Goal: Obtain resource: Obtain resource

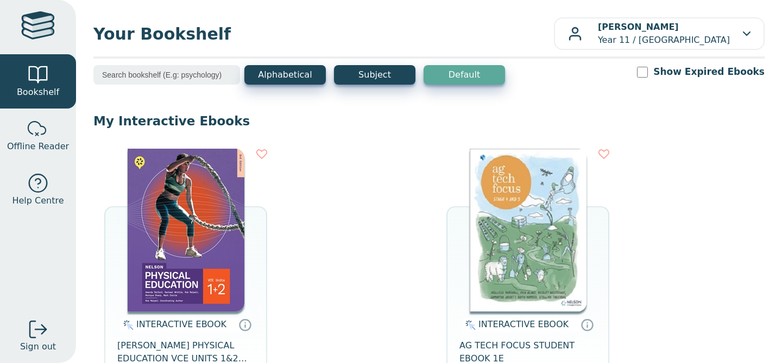
click at [195, 238] on img at bounding box center [186, 230] width 117 height 163
click at [163, 224] on img at bounding box center [186, 230] width 117 height 163
click at [194, 244] on img at bounding box center [186, 230] width 117 height 163
